Goal: Check status

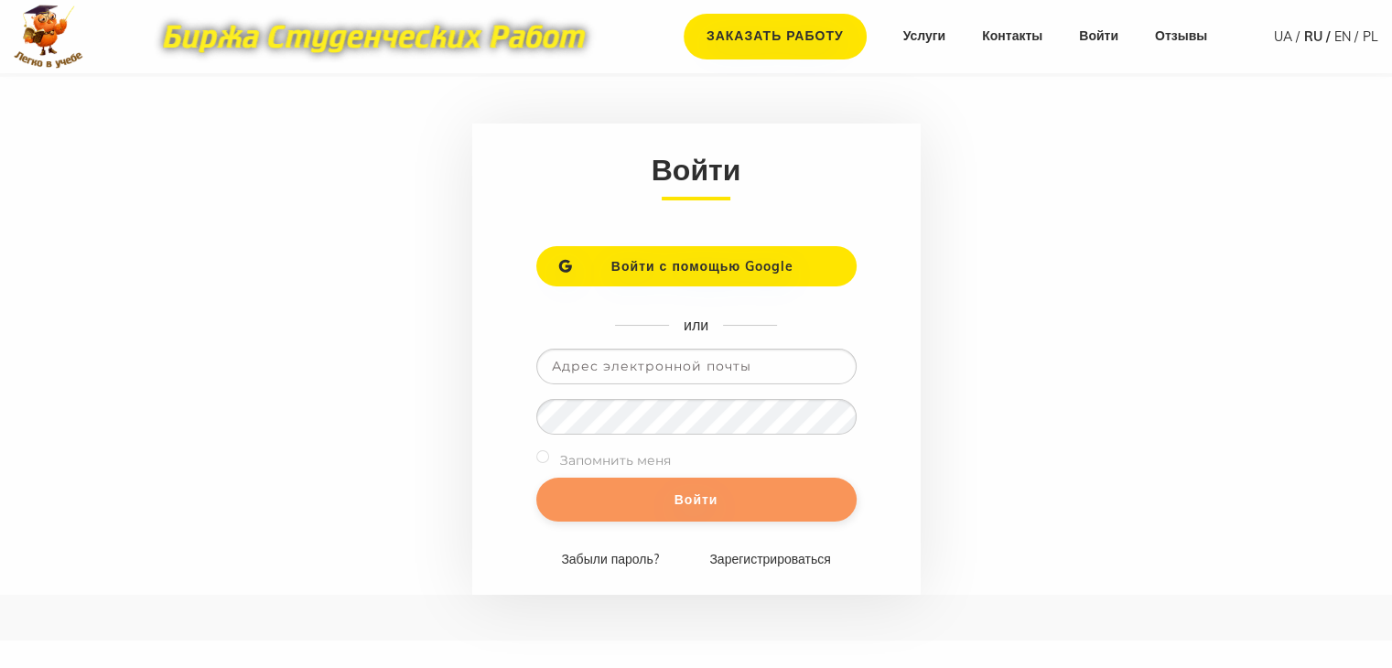
type input "romashka13052015@gmail.com"
click at [790, 495] on input "Войти" at bounding box center [696, 500] width 320 height 44
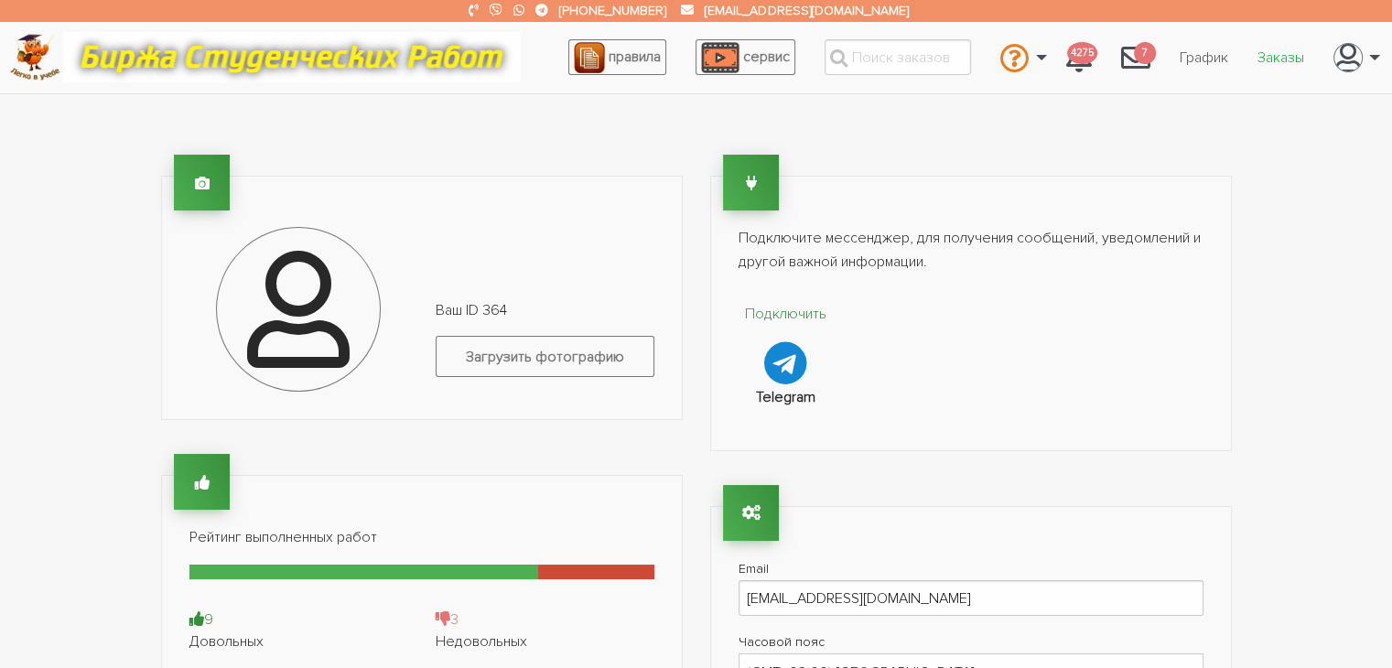
click at [1274, 49] on link "Заказы" at bounding box center [1281, 57] width 76 height 35
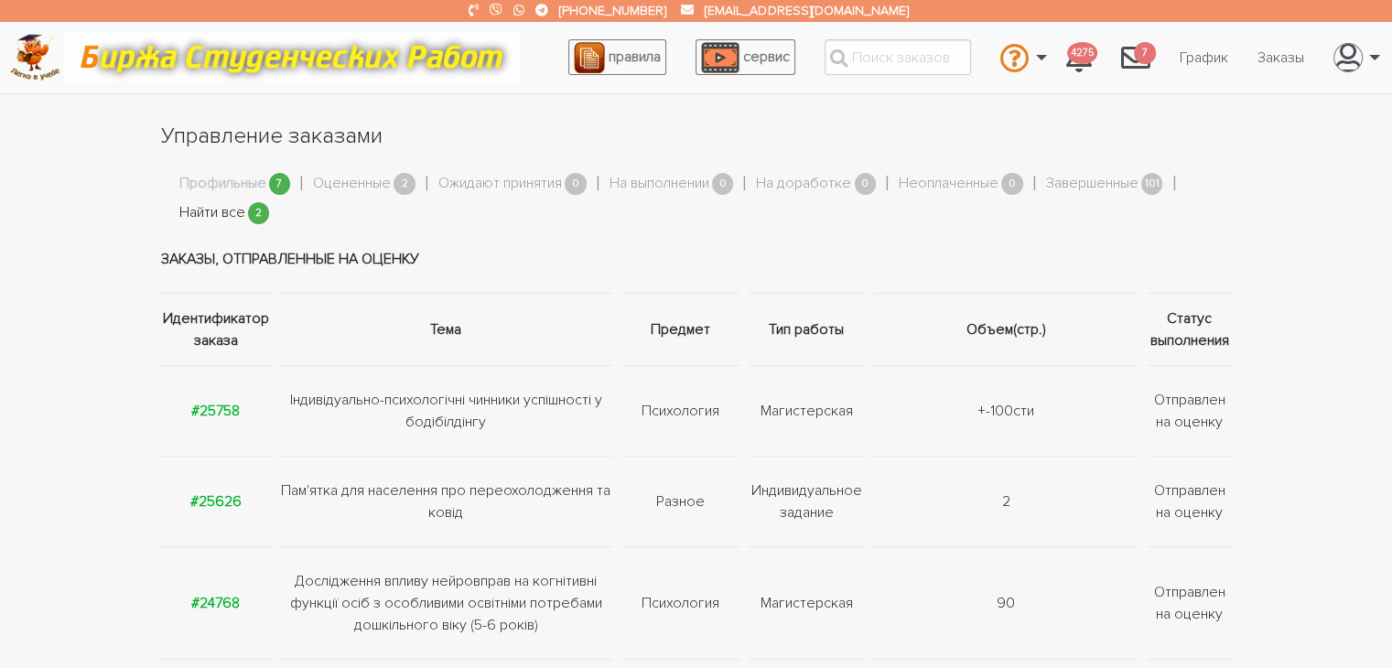
click at [228, 217] on link "Найти все" at bounding box center [212, 213] width 66 height 24
